Goal: Find specific page/section: Find specific page/section

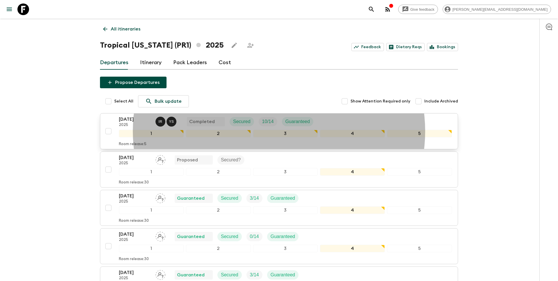
click at [127, 119] on p "30 Sep 2025" at bounding box center [135, 119] width 32 height 7
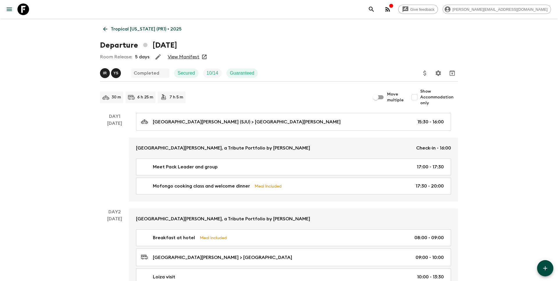
scroll to position [0, 0]
click at [439, 71] on icon "Settings" at bounding box center [438, 72] width 7 height 7
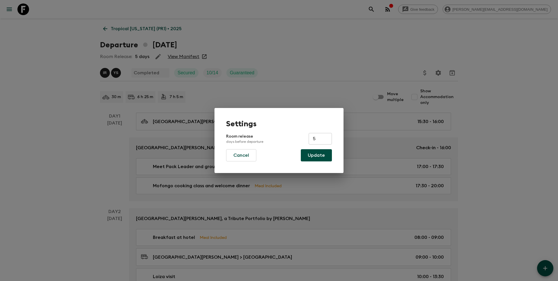
click at [347, 84] on div "Settings Room release days before departure 5 ​ Cancel Update" at bounding box center [279, 140] width 558 height 281
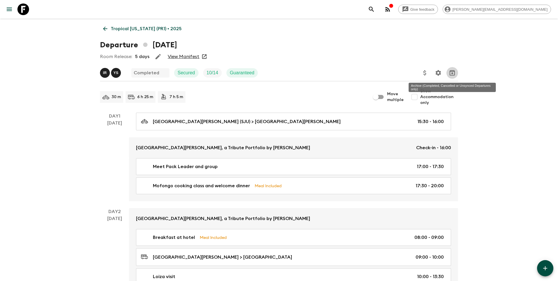
click at [453, 72] on icon "Archive (Completed, Cancelled or Unsynced Departures only)" at bounding box center [452, 72] width 7 height 7
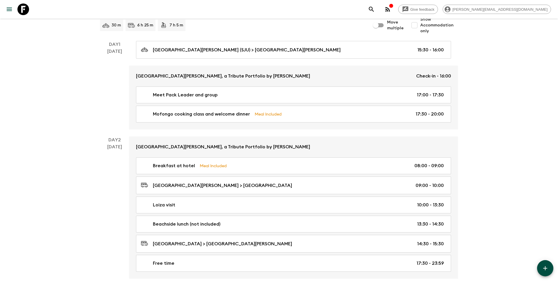
scroll to position [0, 0]
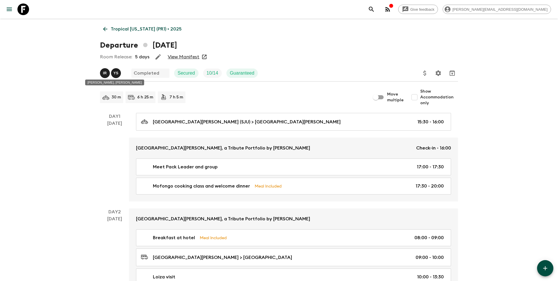
click at [102, 73] on span "I R Y S" at bounding box center [111, 72] width 22 height 5
click at [103, 76] on div "Isabel Rosario, Yinamalia Suarez" at bounding box center [115, 81] width 60 height 10
click at [146, 27] on p "Tropical Puerto Rico (PR1) • 2025" at bounding box center [146, 29] width 71 height 7
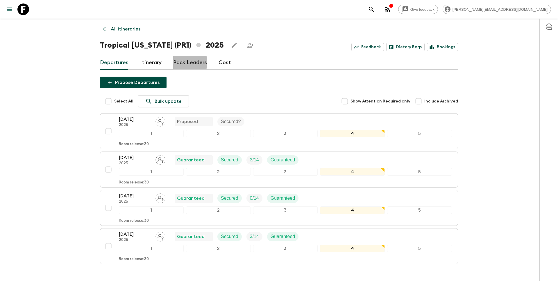
click at [187, 62] on link "Pack Leaders" at bounding box center [190, 63] width 34 height 14
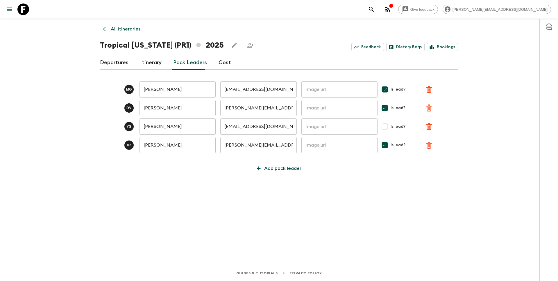
click at [151, 65] on link "Itinerary" at bounding box center [151, 63] width 22 height 14
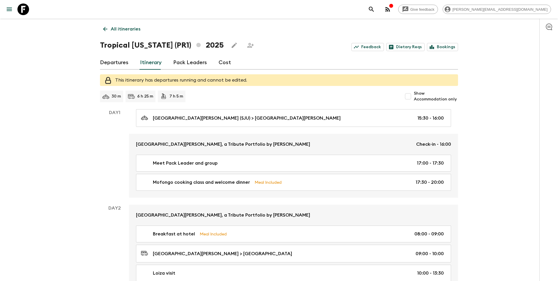
click at [117, 64] on link "Departures" at bounding box center [114, 63] width 28 height 14
